Goal: Register for event/course

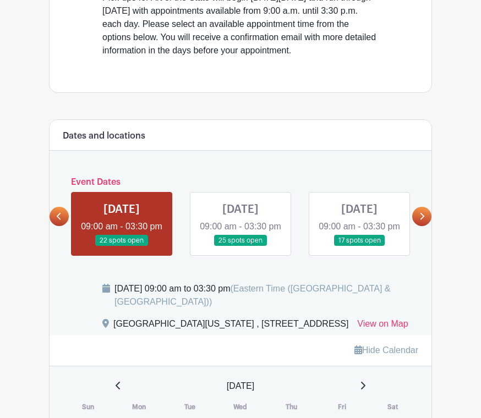
scroll to position [383, 0]
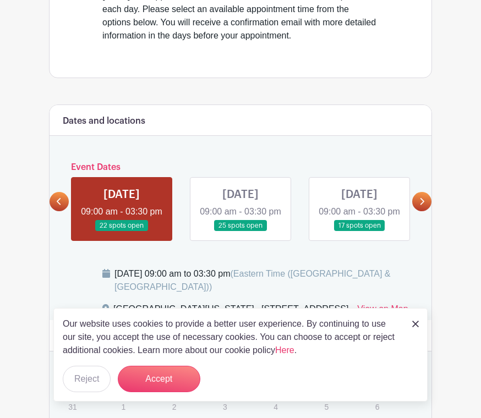
click at [419, 206] on icon at bounding box center [421, 202] width 5 height 8
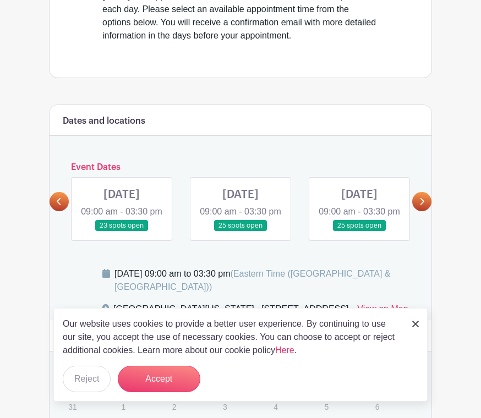
click at [422, 206] on icon at bounding box center [421, 202] width 5 height 8
click at [359, 232] on link at bounding box center [359, 232] width 0 height 0
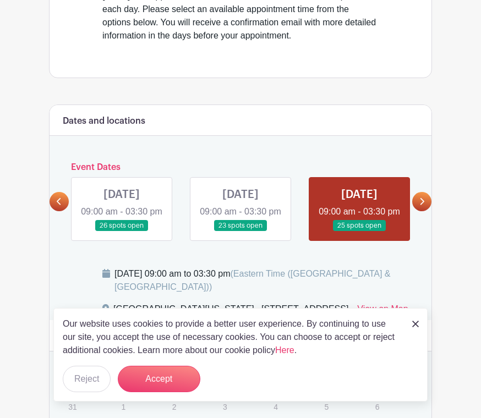
click at [170, 392] on button "Accept" at bounding box center [159, 379] width 83 height 26
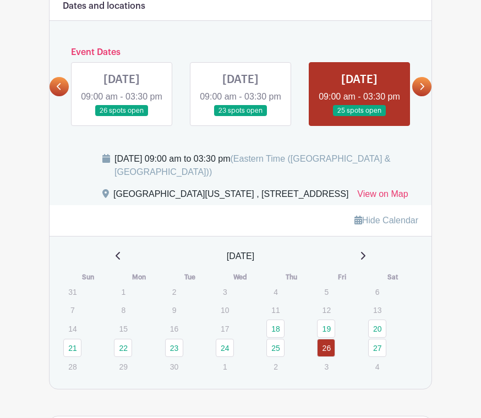
scroll to position [498, 0]
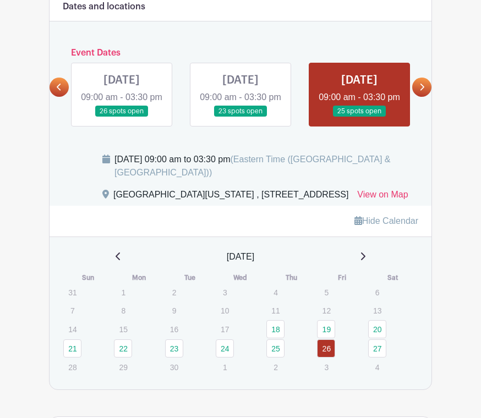
click at [359, 117] on link at bounding box center [359, 117] width 0 height 0
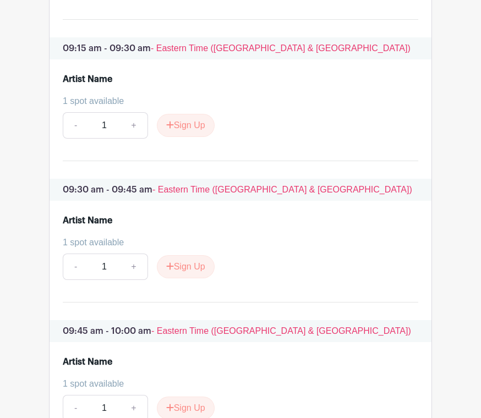
scroll to position [1072, 0]
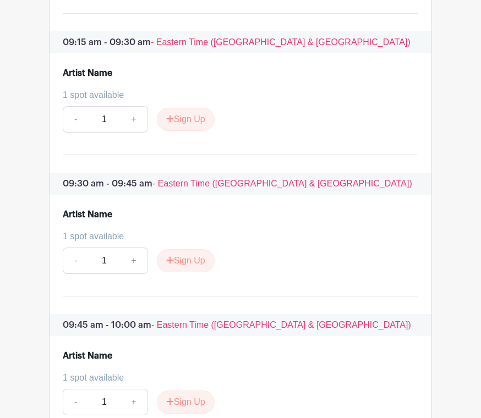
click at [184, 273] on button "Sign Up" at bounding box center [186, 261] width 58 height 23
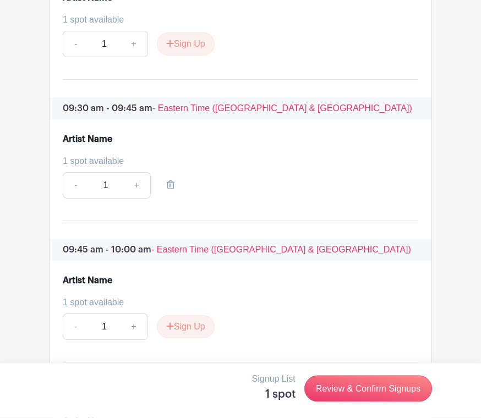
scroll to position [1139, 0]
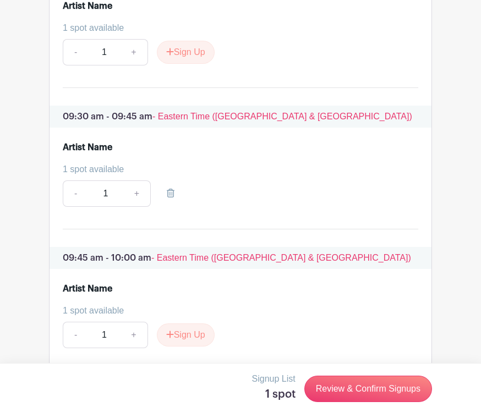
click at [373, 402] on link "Review & Confirm Signups" at bounding box center [368, 389] width 128 height 26
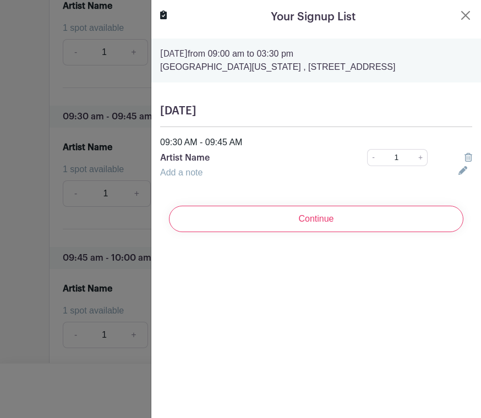
click at [167, 160] on p "Artist Name" at bounding box center [248, 157] width 177 height 13
click at [170, 155] on p "Artist Name" at bounding box center [248, 157] width 177 height 13
click at [215, 160] on p "Artist Name" at bounding box center [248, 157] width 177 height 13
click at [462, 169] on icon at bounding box center [463, 170] width 9 height 9
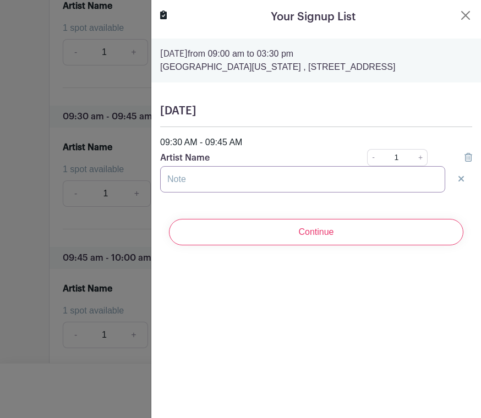
click at [388, 172] on input "text" at bounding box center [302, 179] width 285 height 26
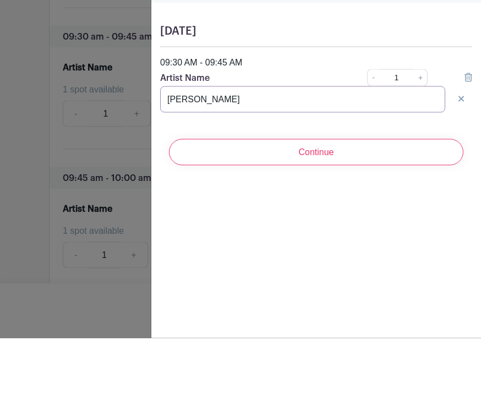
type input "[PERSON_NAME]"
click at [277, 151] on p "Artist Name" at bounding box center [248, 157] width 177 height 13
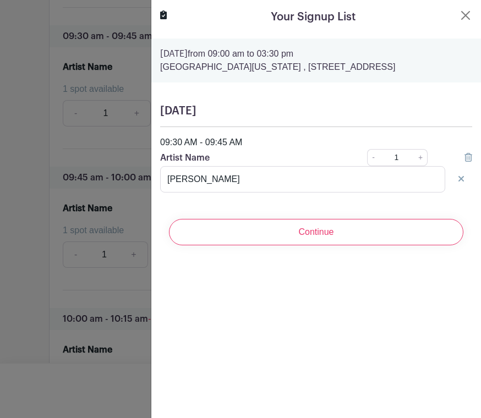
click at [394, 236] on input "Continue" at bounding box center [316, 232] width 294 height 26
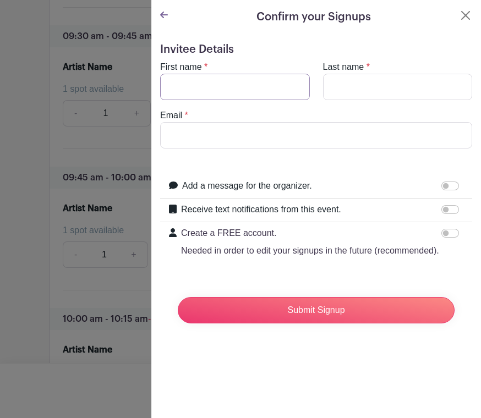
click at [178, 88] on input "First name" at bounding box center [235, 87] width 150 height 26
type input "[PERSON_NAME]"
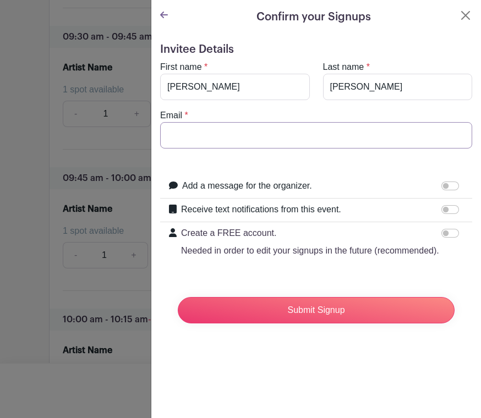
type input "[PERSON_NAME][EMAIL_ADDRESS][DOMAIN_NAME]"
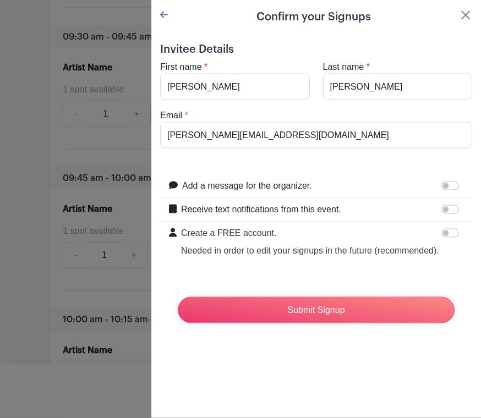
click at [387, 310] on input "Submit Signup" at bounding box center [316, 310] width 277 height 26
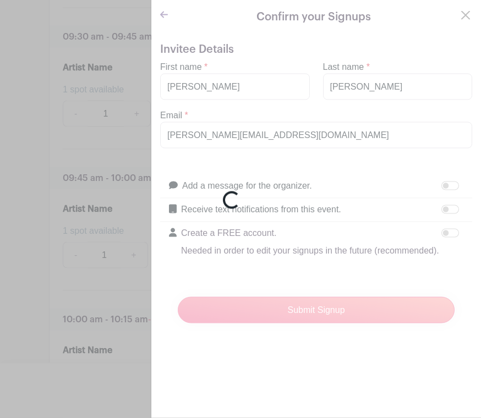
scroll to position [1220, 0]
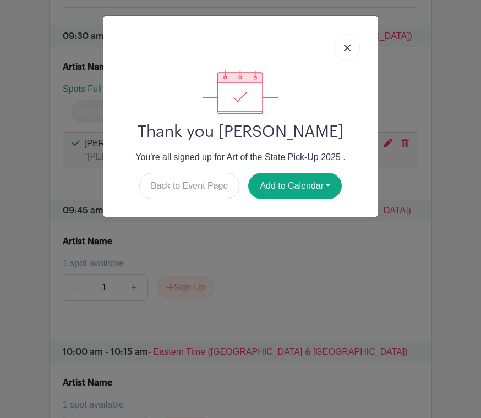
click at [321, 178] on button "Add to Calendar" at bounding box center [295, 186] width 94 height 26
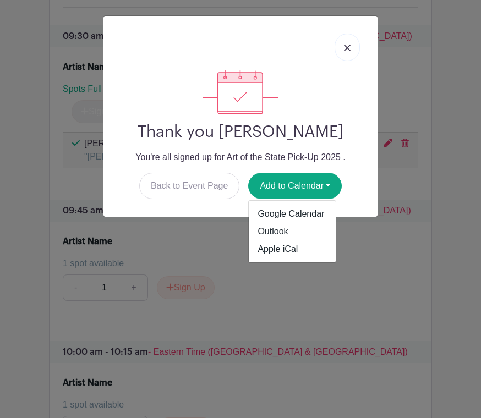
click at [276, 228] on link "Outlook" at bounding box center [292, 232] width 87 height 18
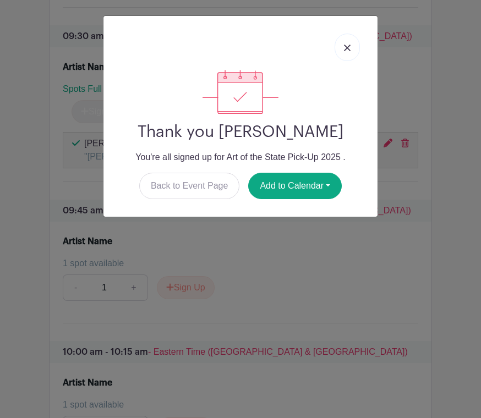
scroll to position [1219, 0]
click at [199, 189] on link "Back to Event Page" at bounding box center [189, 186] width 101 height 26
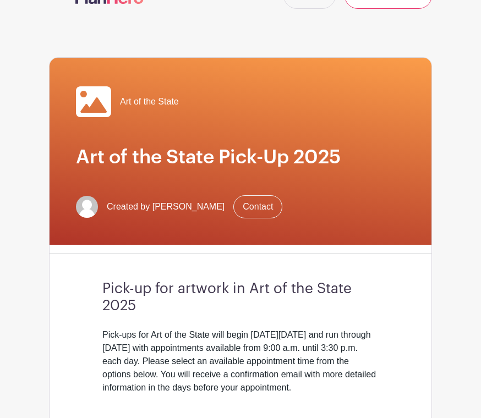
scroll to position [0, 0]
